Goal: Navigation & Orientation: Find specific page/section

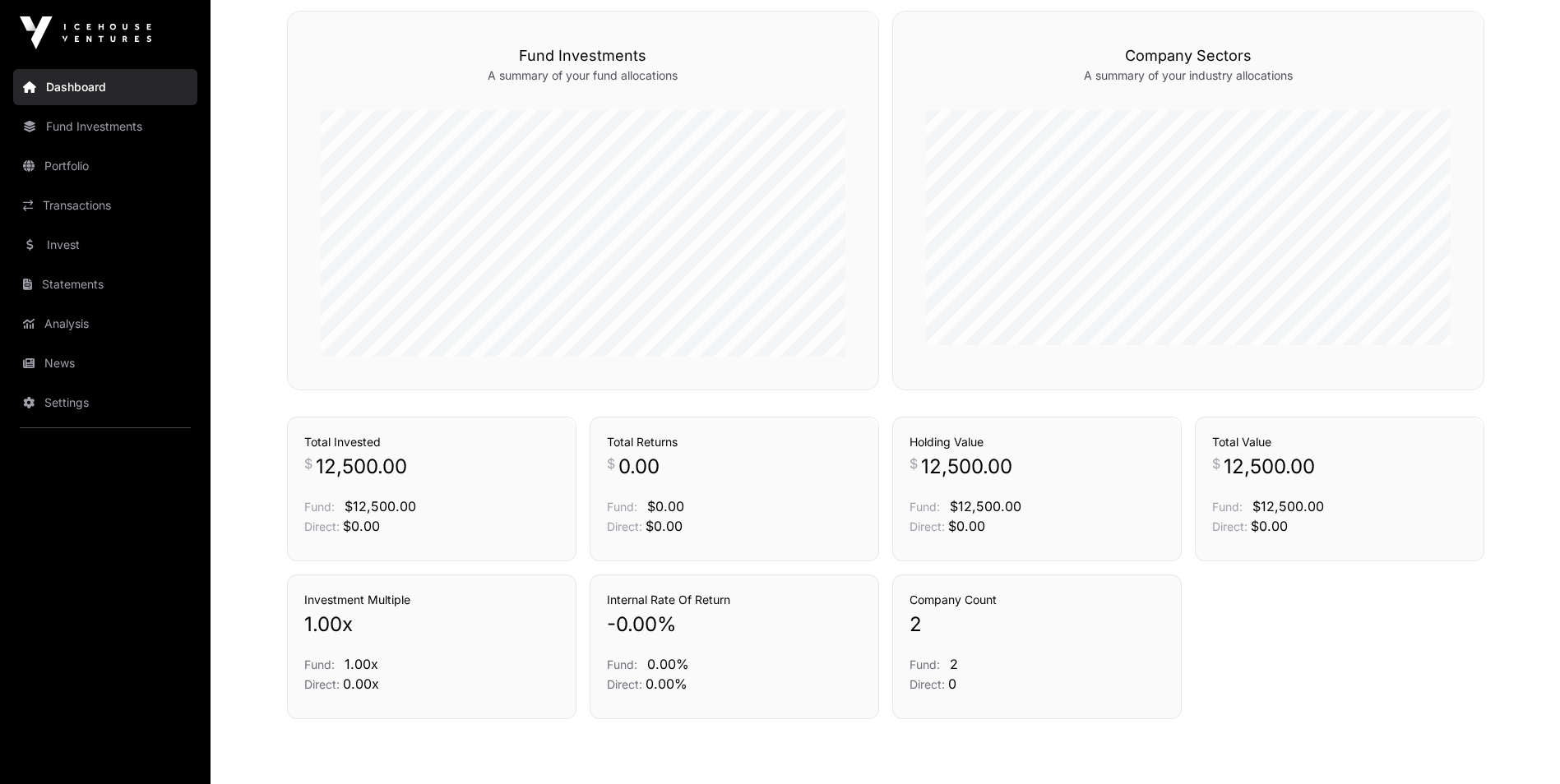
scroll to position [986, 0]
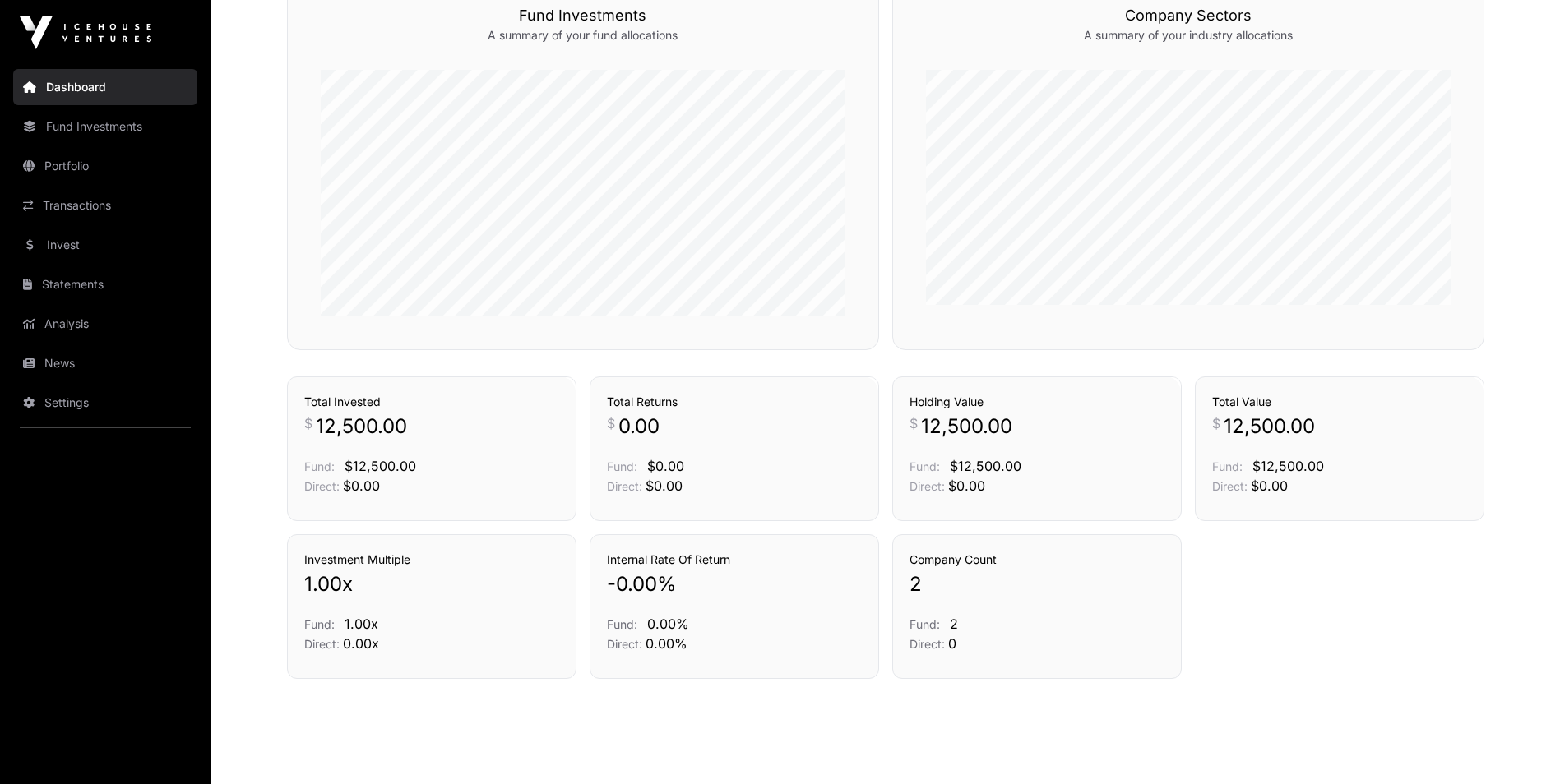
click at [109, 134] on link "Fund Investments" at bounding box center [105, 127] width 184 height 37
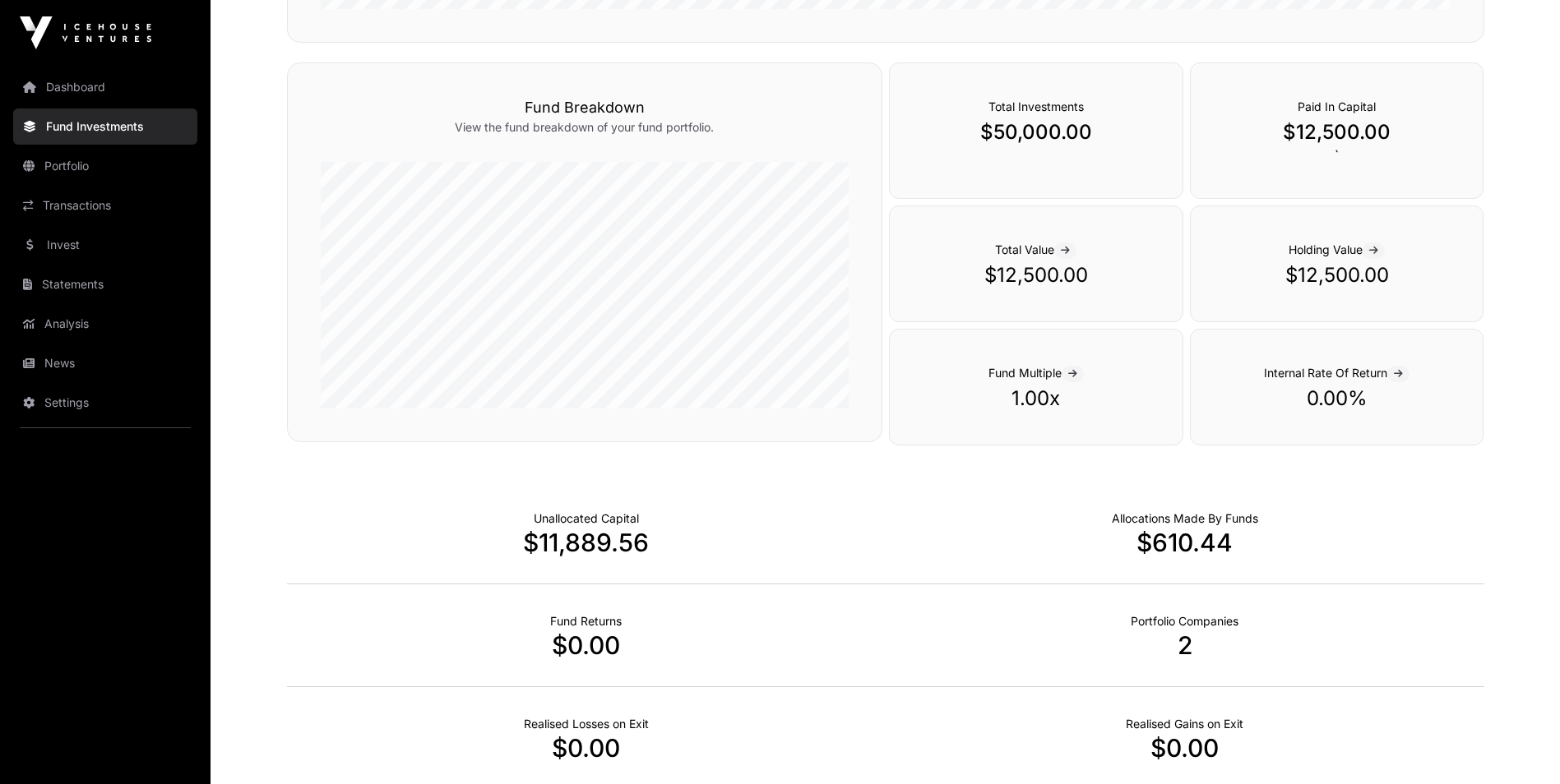
scroll to position [617, 0]
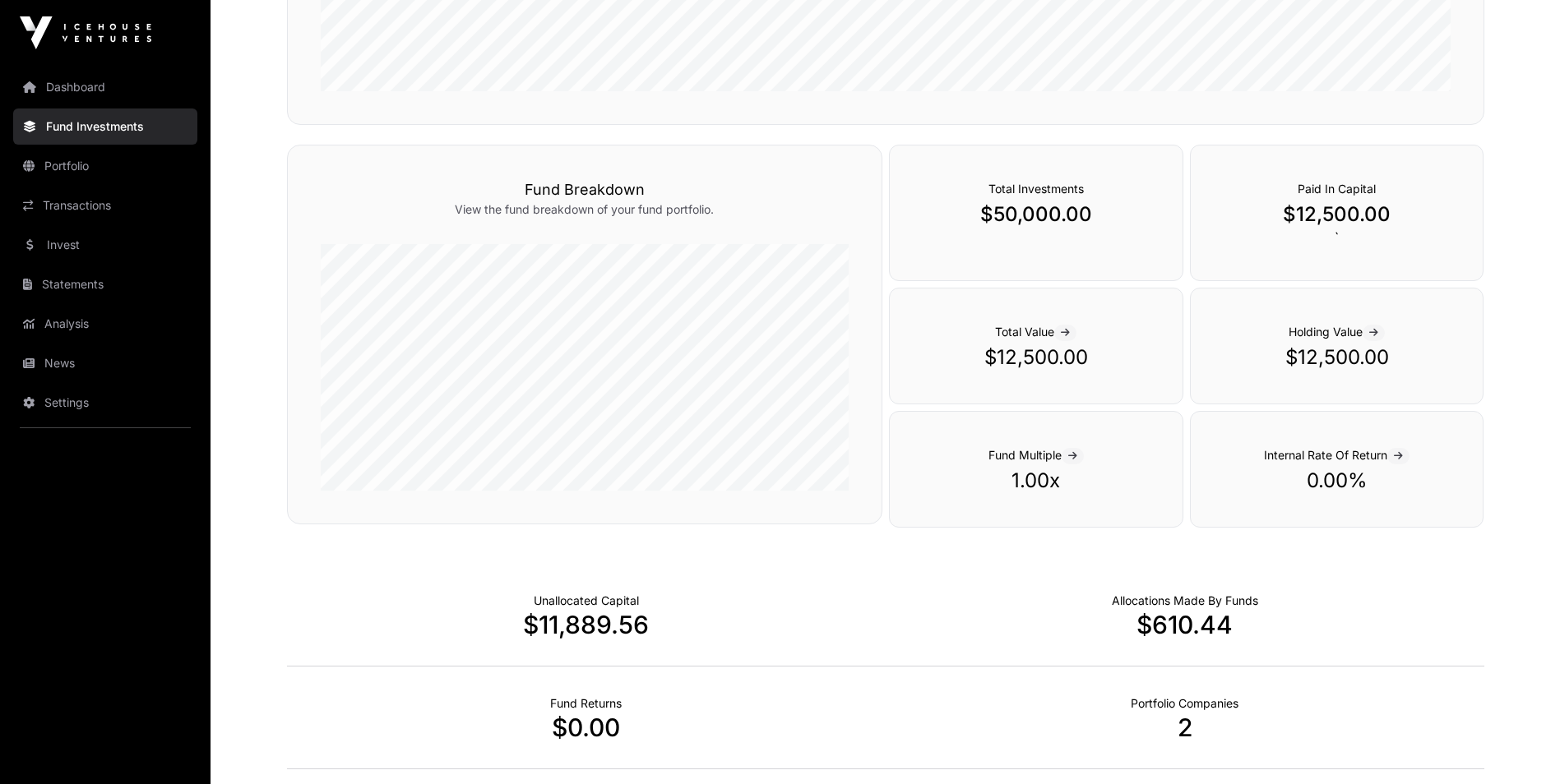
click at [105, 160] on link "Portfolio" at bounding box center [105, 165] width 184 height 37
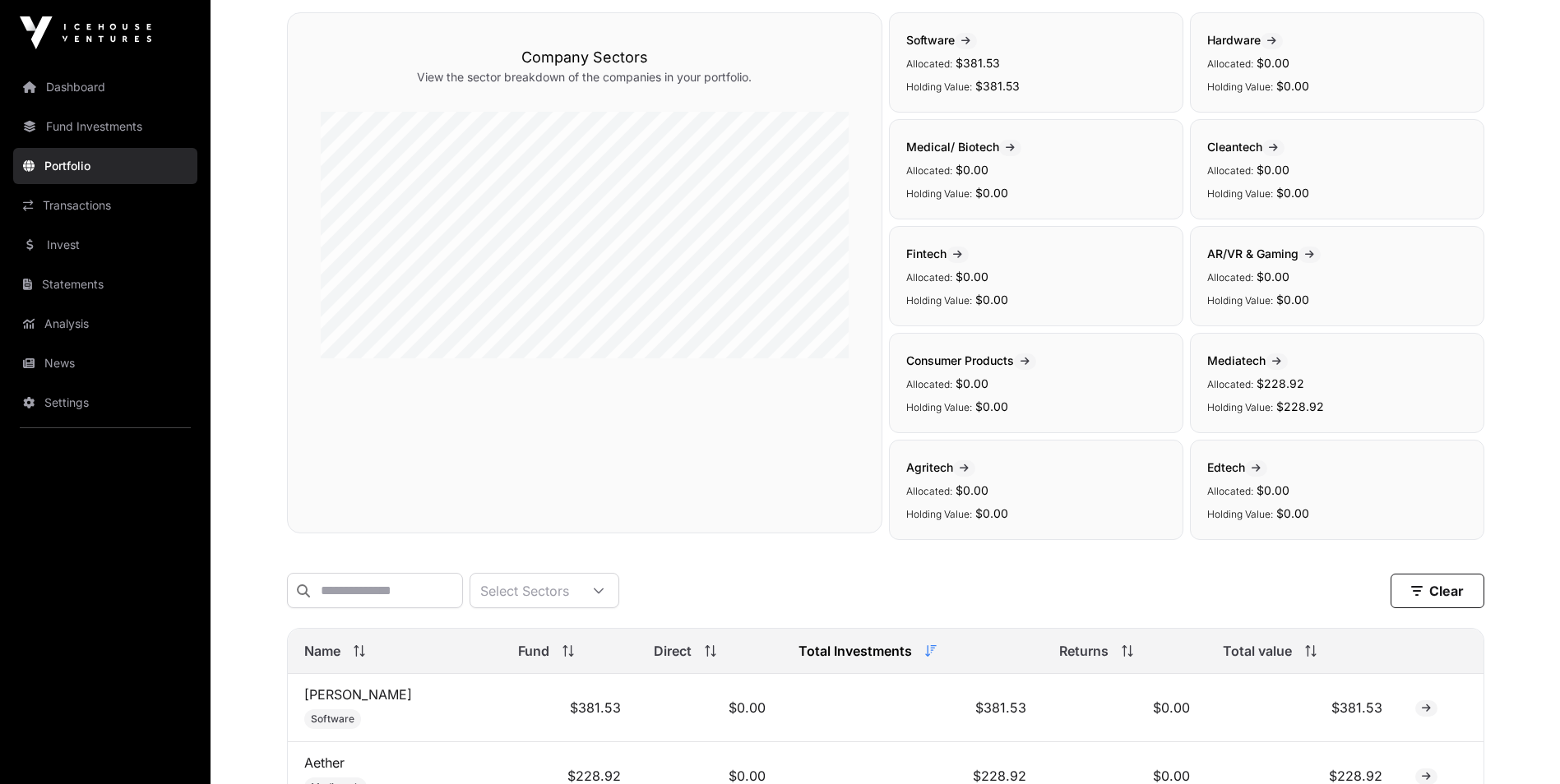
scroll to position [309, 0]
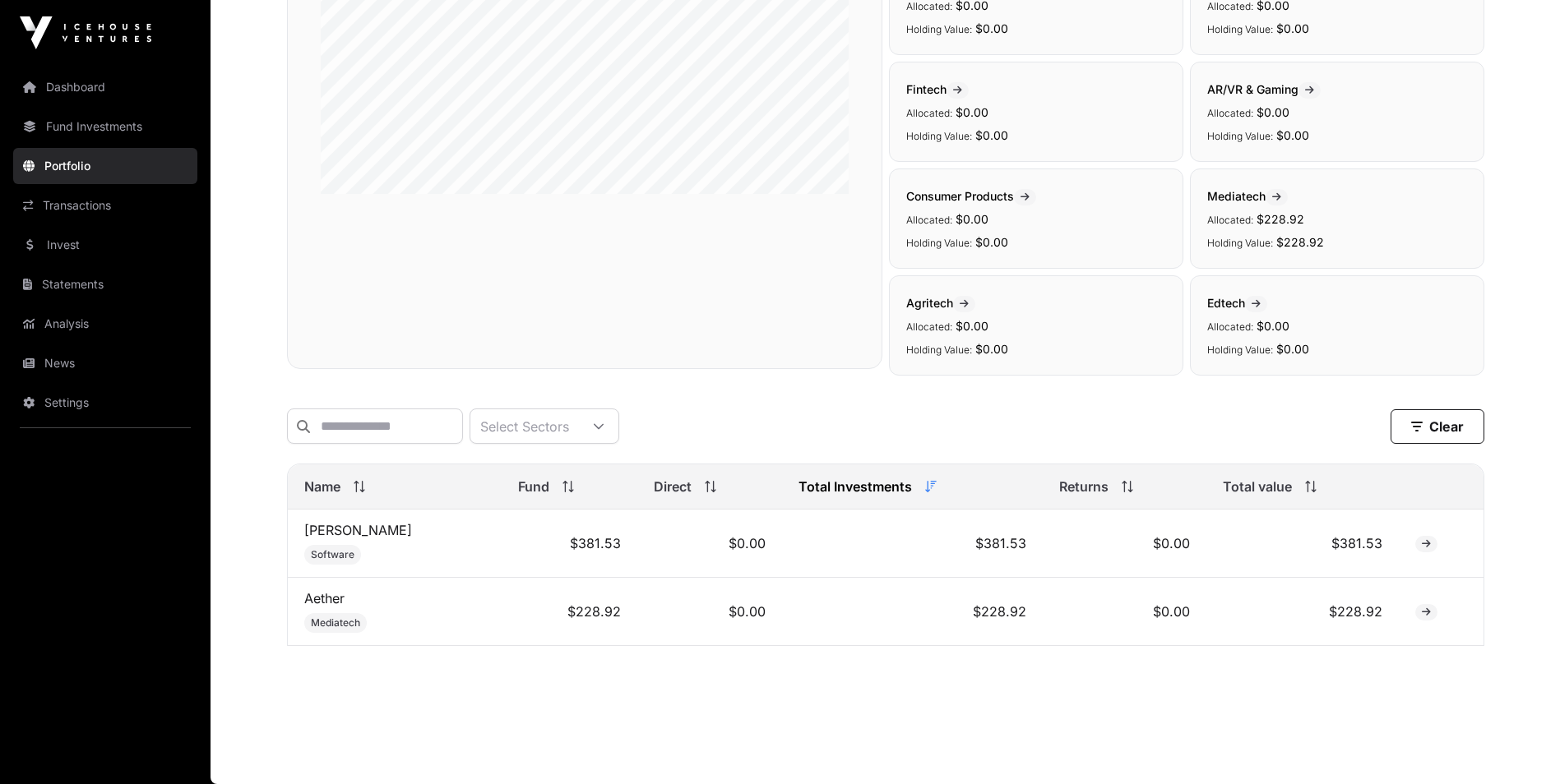
click at [330, 599] on link "Aether" at bounding box center [324, 598] width 41 height 17
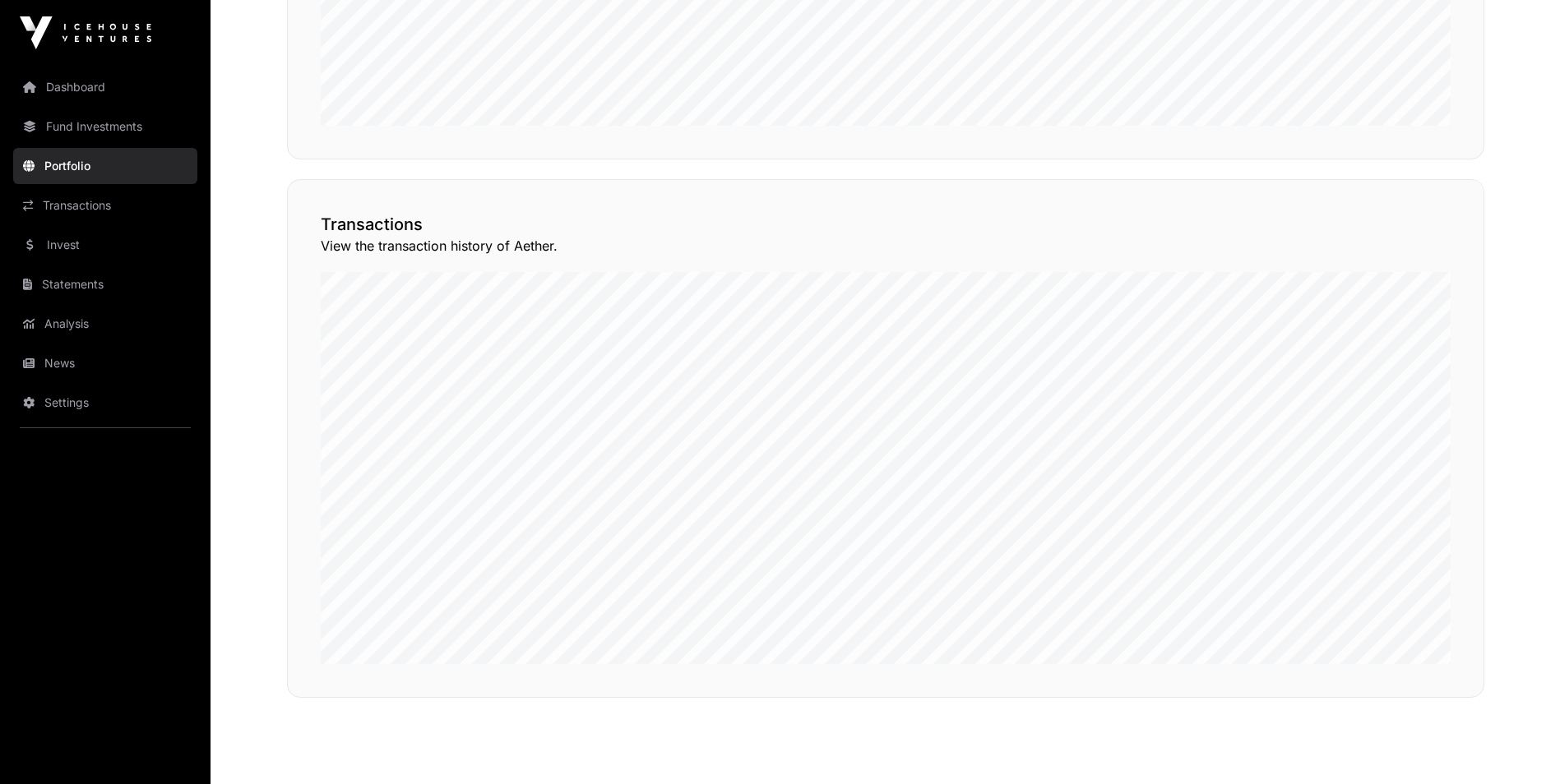
scroll to position [1310, 0]
